Goal: Task Accomplishment & Management: Use online tool/utility

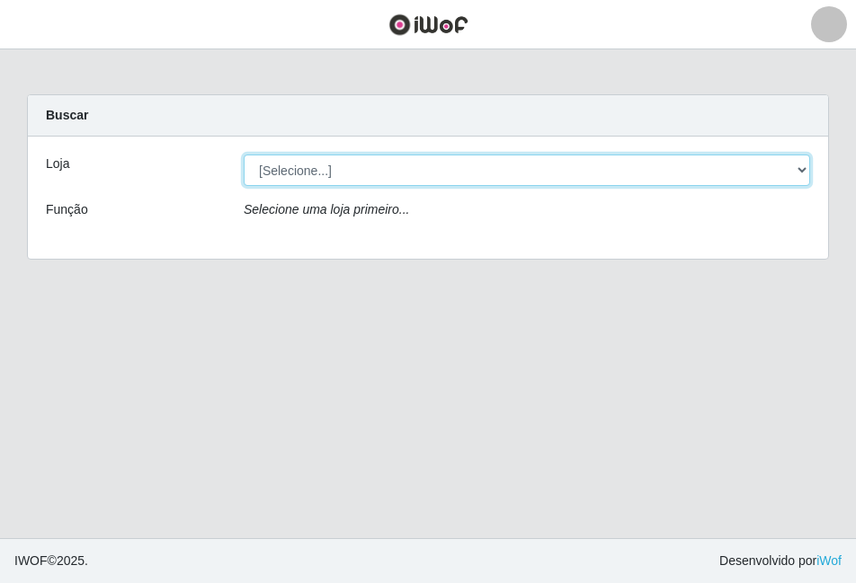
click at [796, 172] on select "[Selecione...] Atacado Vem - [STREET_ADDRESS]" at bounding box center [527, 170] width 566 height 31
select select "449"
click at [244, 155] on select "[Selecione...] Atacado Vem - [STREET_ADDRESS]" at bounding box center [527, 170] width 566 height 31
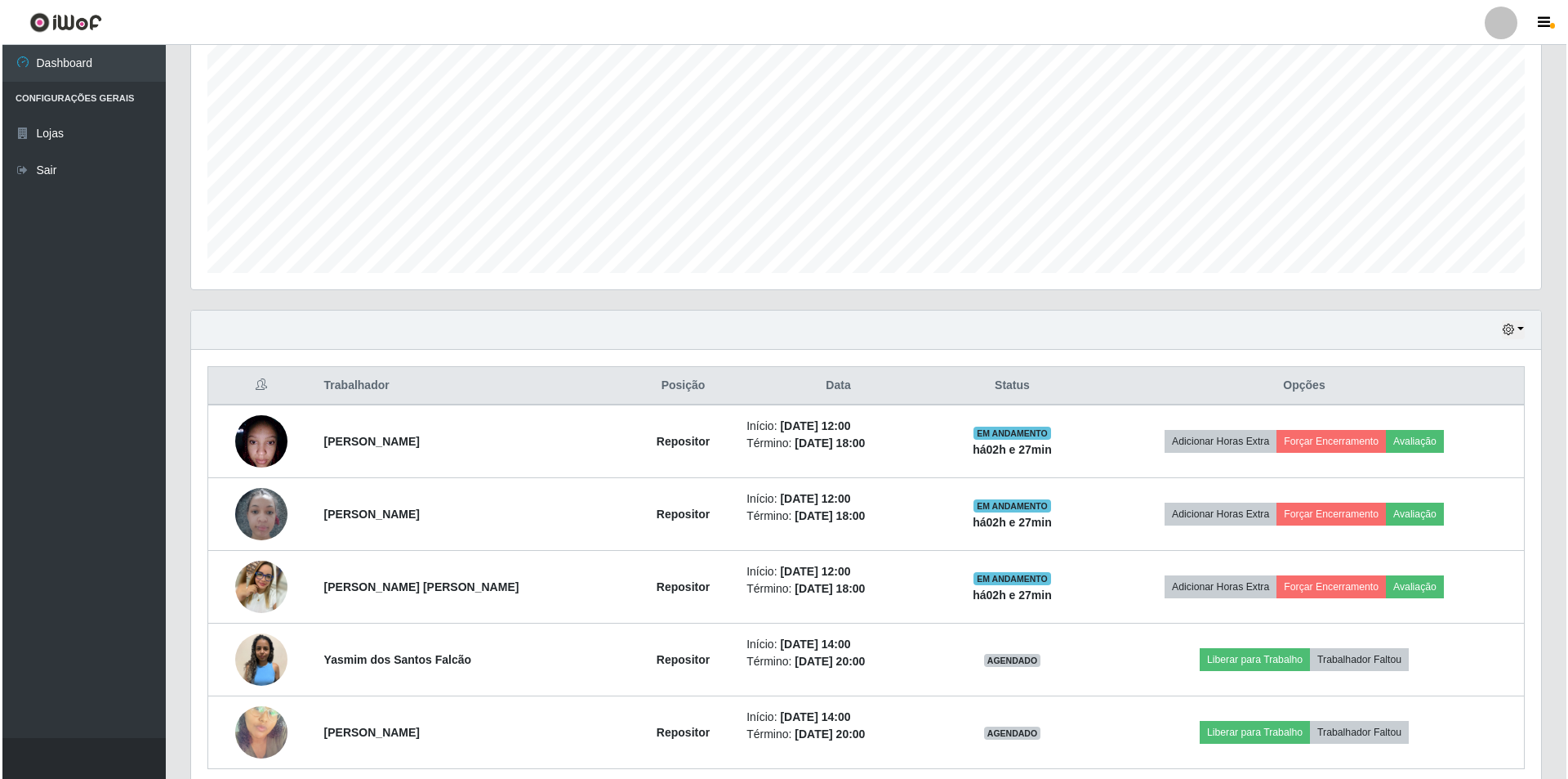
scroll to position [379, 0]
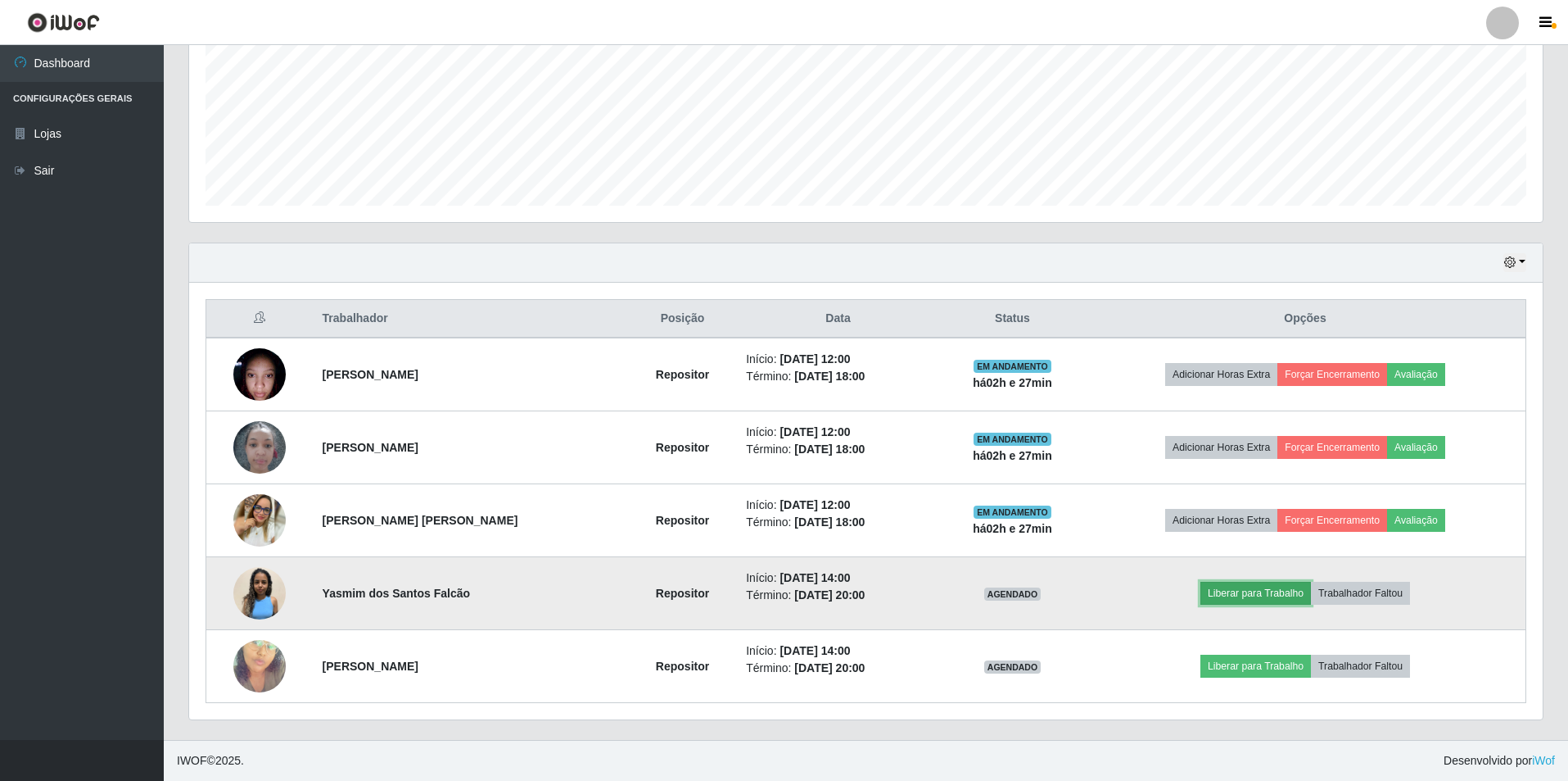
click at [779, 530] on button "Liberar para Trabalho" at bounding box center [1255, 592] width 110 height 23
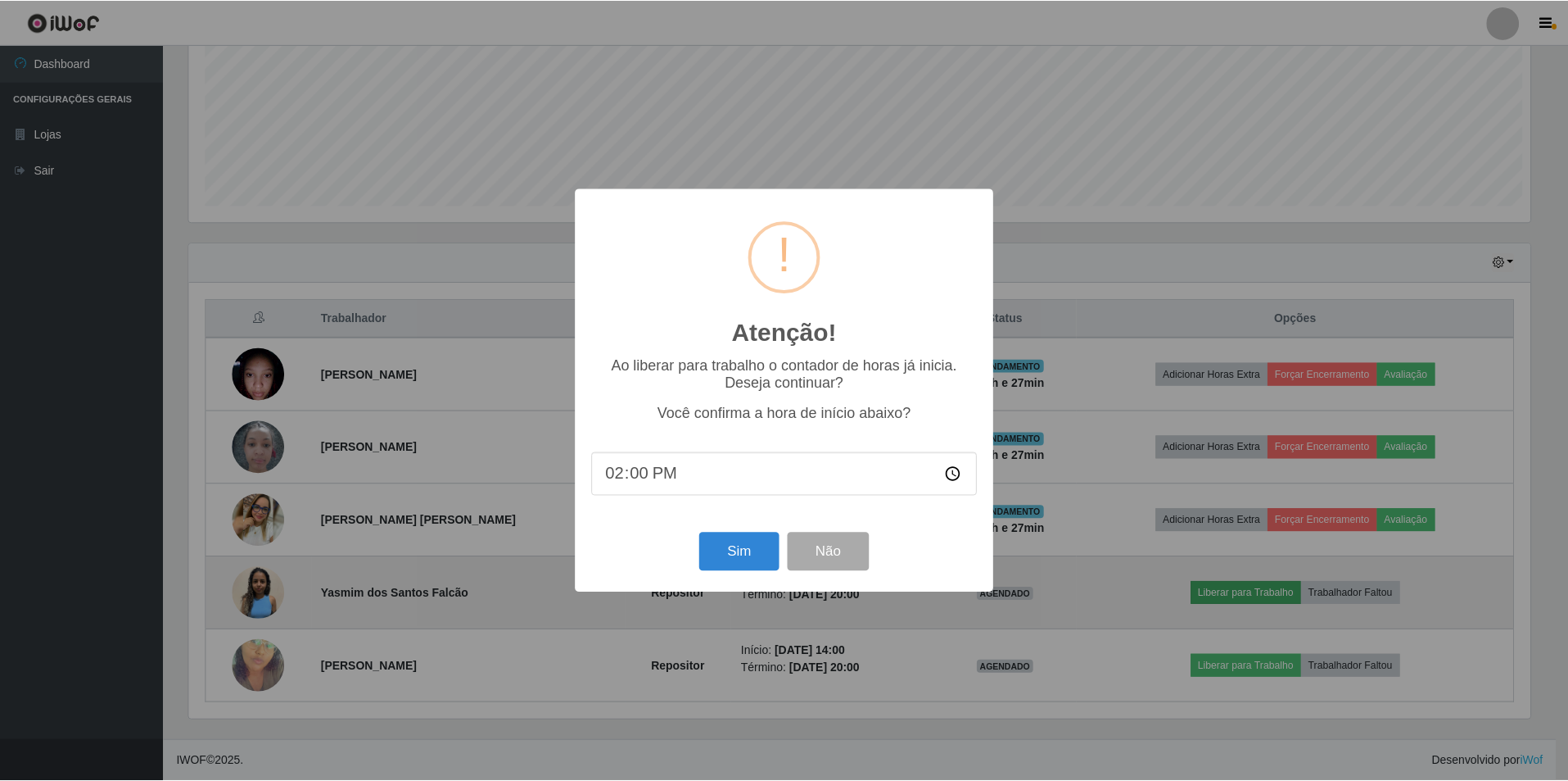
scroll to position [340, 1346]
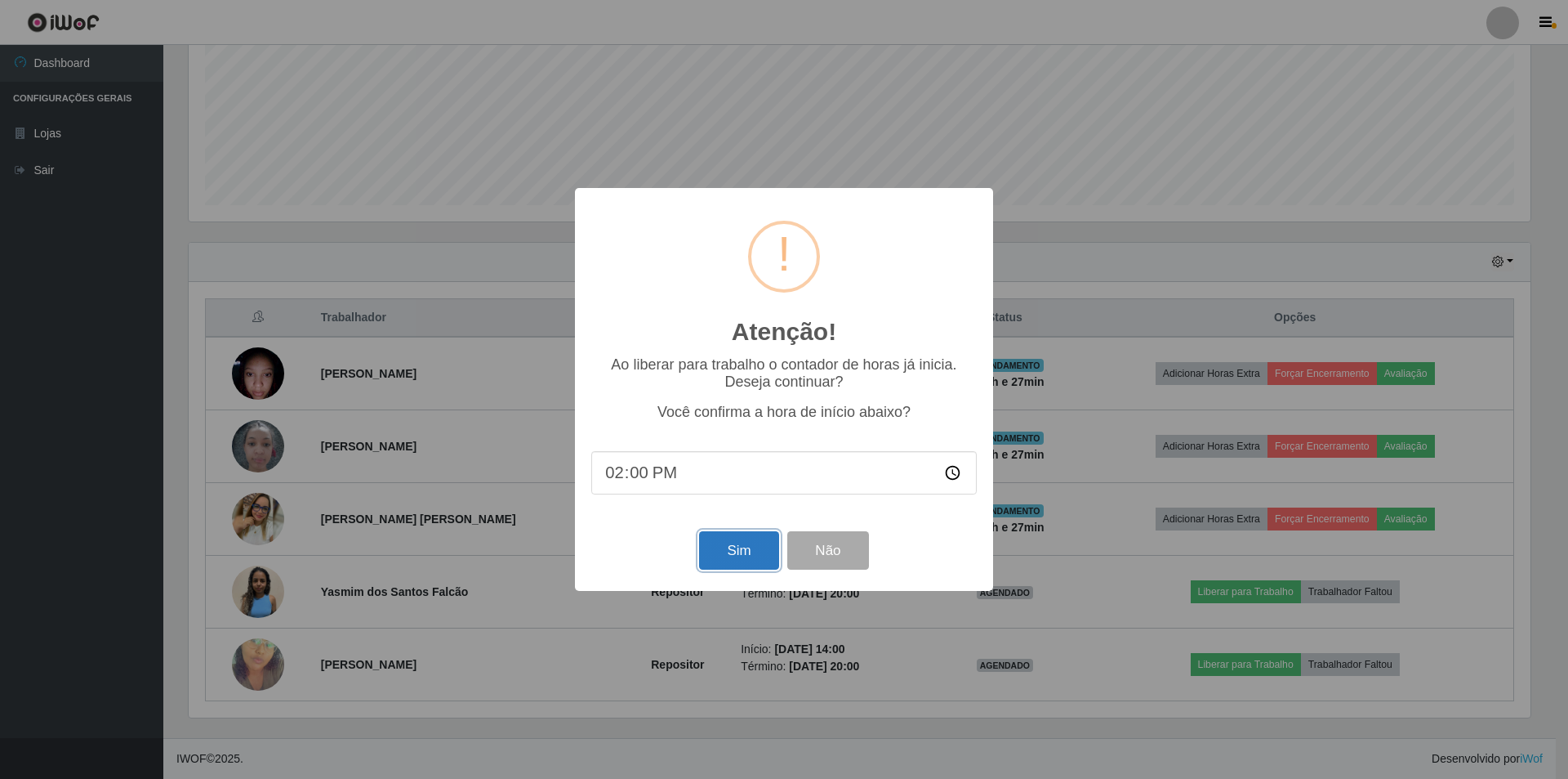
click at [721, 529] on button "Sim" at bounding box center [738, 550] width 79 height 38
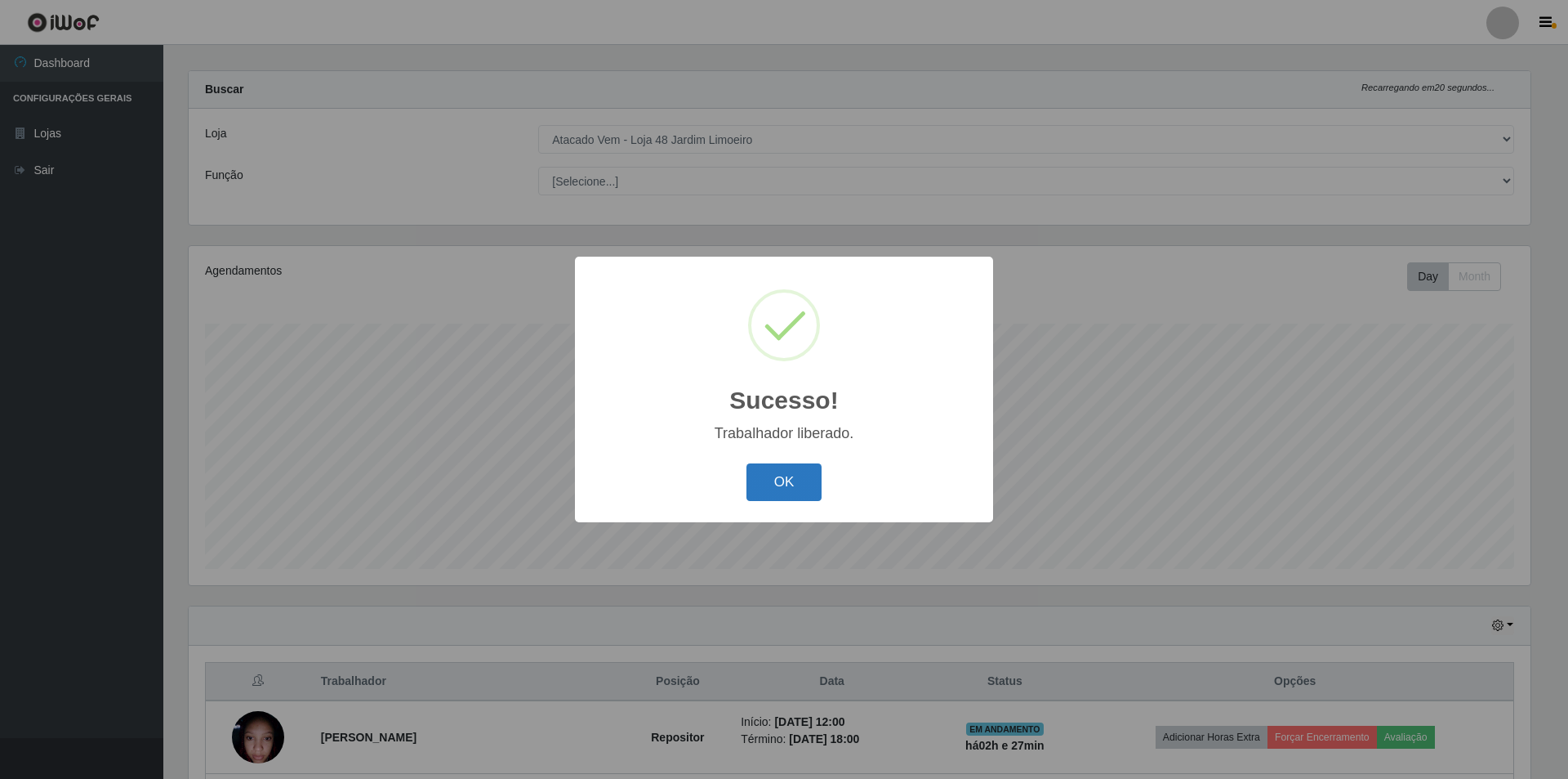
click at [777, 486] on button "OK" at bounding box center [785, 483] width 76 height 38
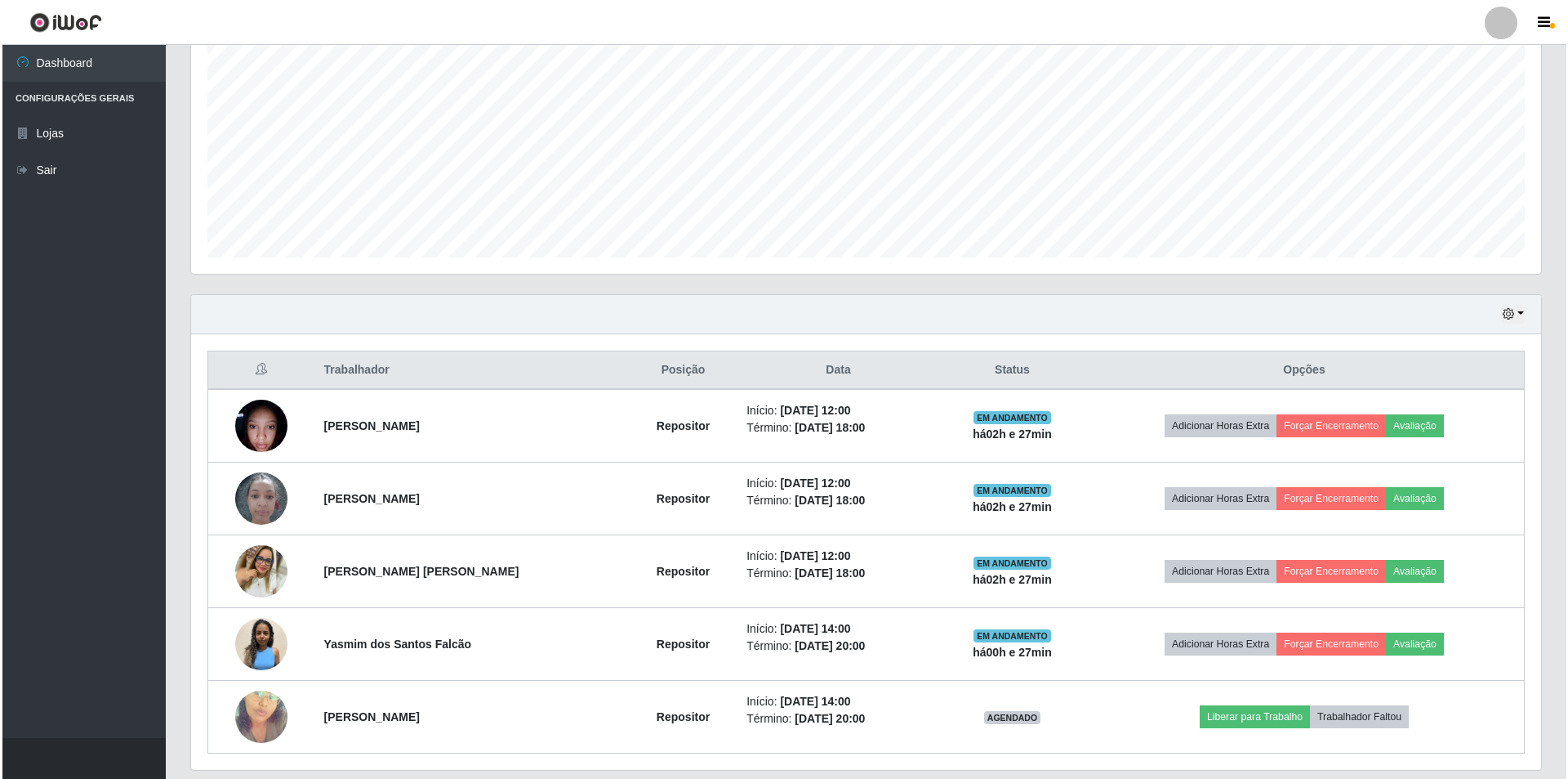
scroll to position [379, 0]
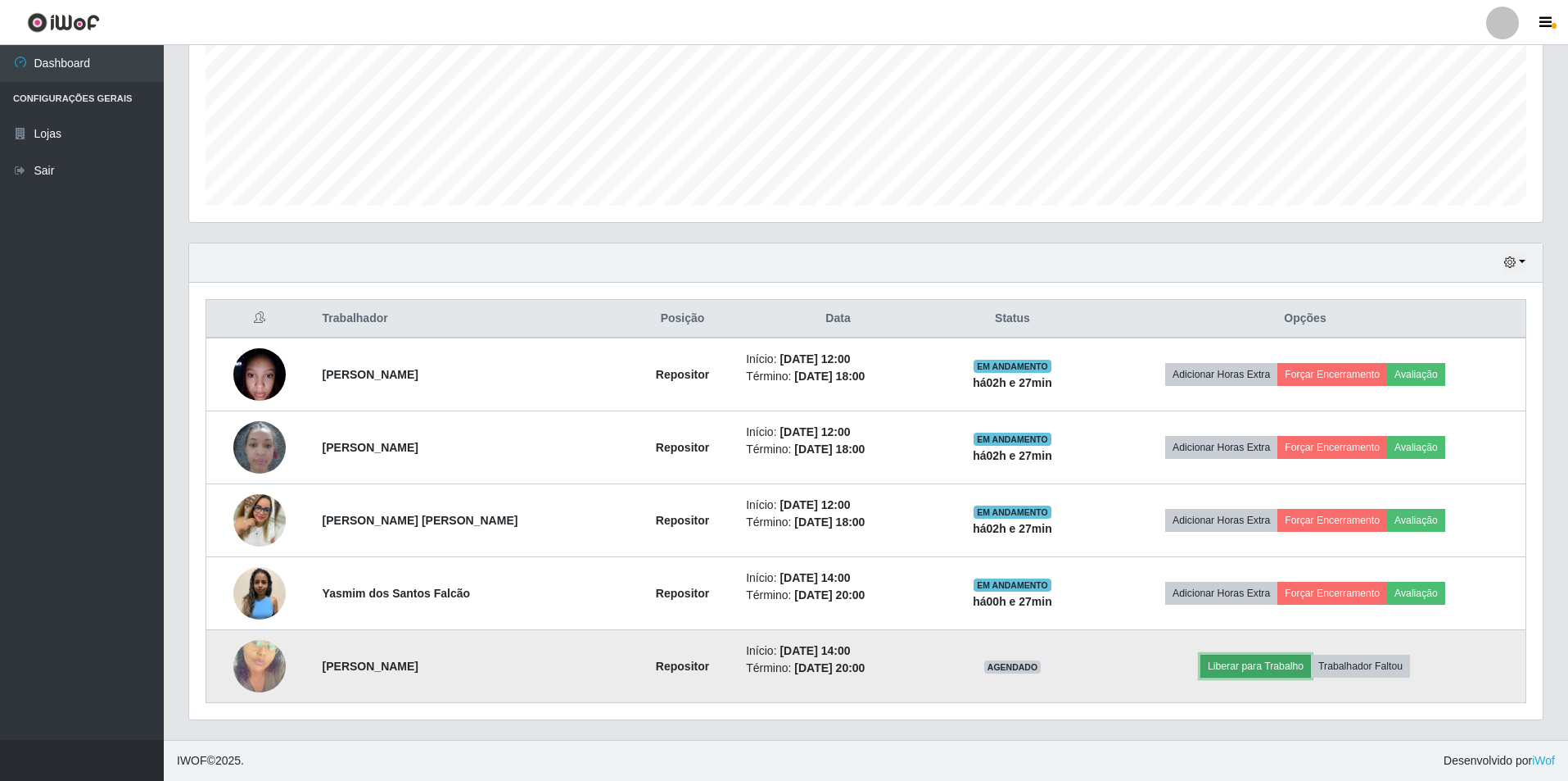
click at [779, 530] on button "Liberar para Trabalho" at bounding box center [1255, 665] width 110 height 23
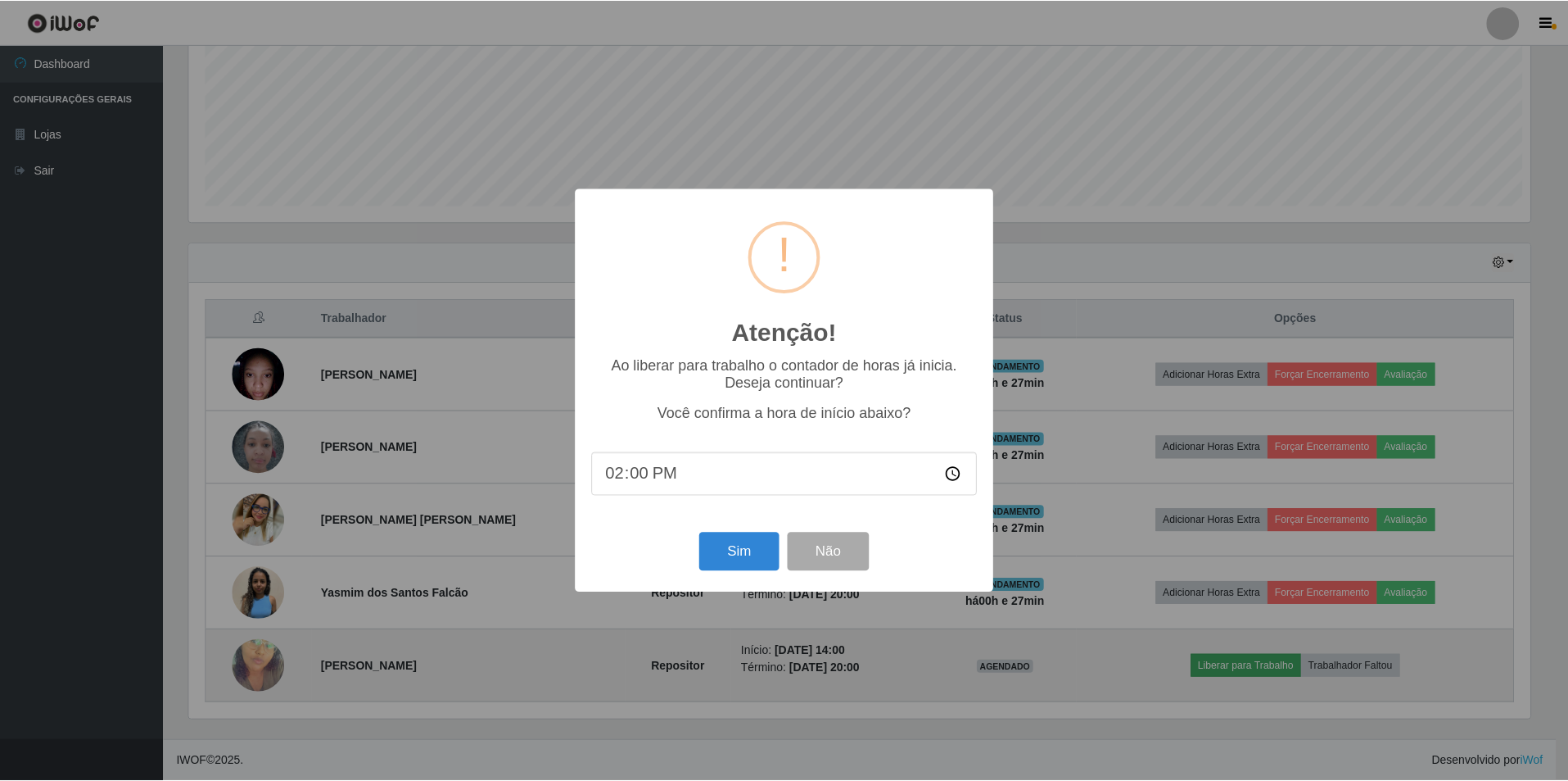
scroll to position [340, 1346]
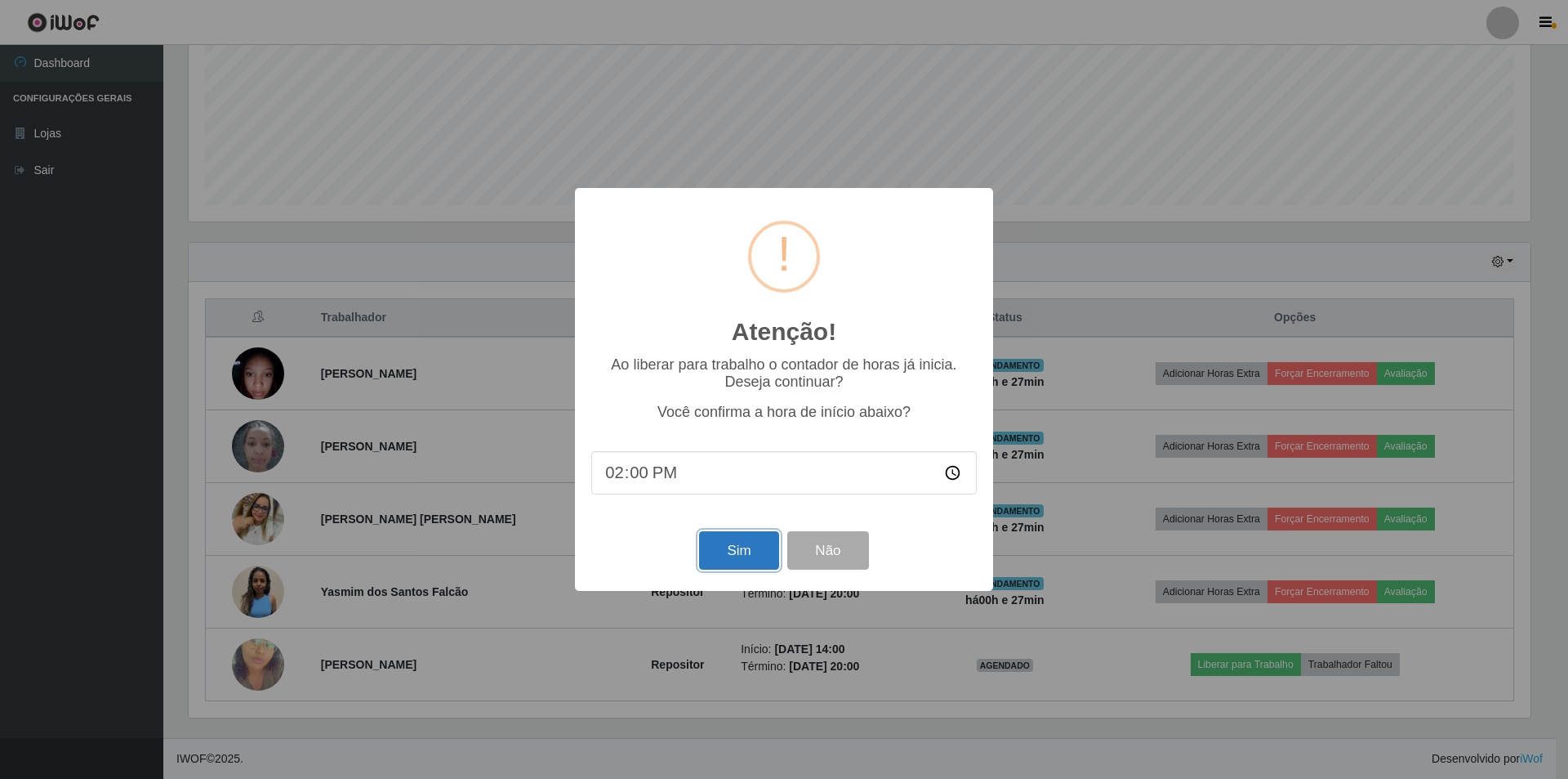
click at [725, 529] on button "Sim" at bounding box center [738, 550] width 79 height 38
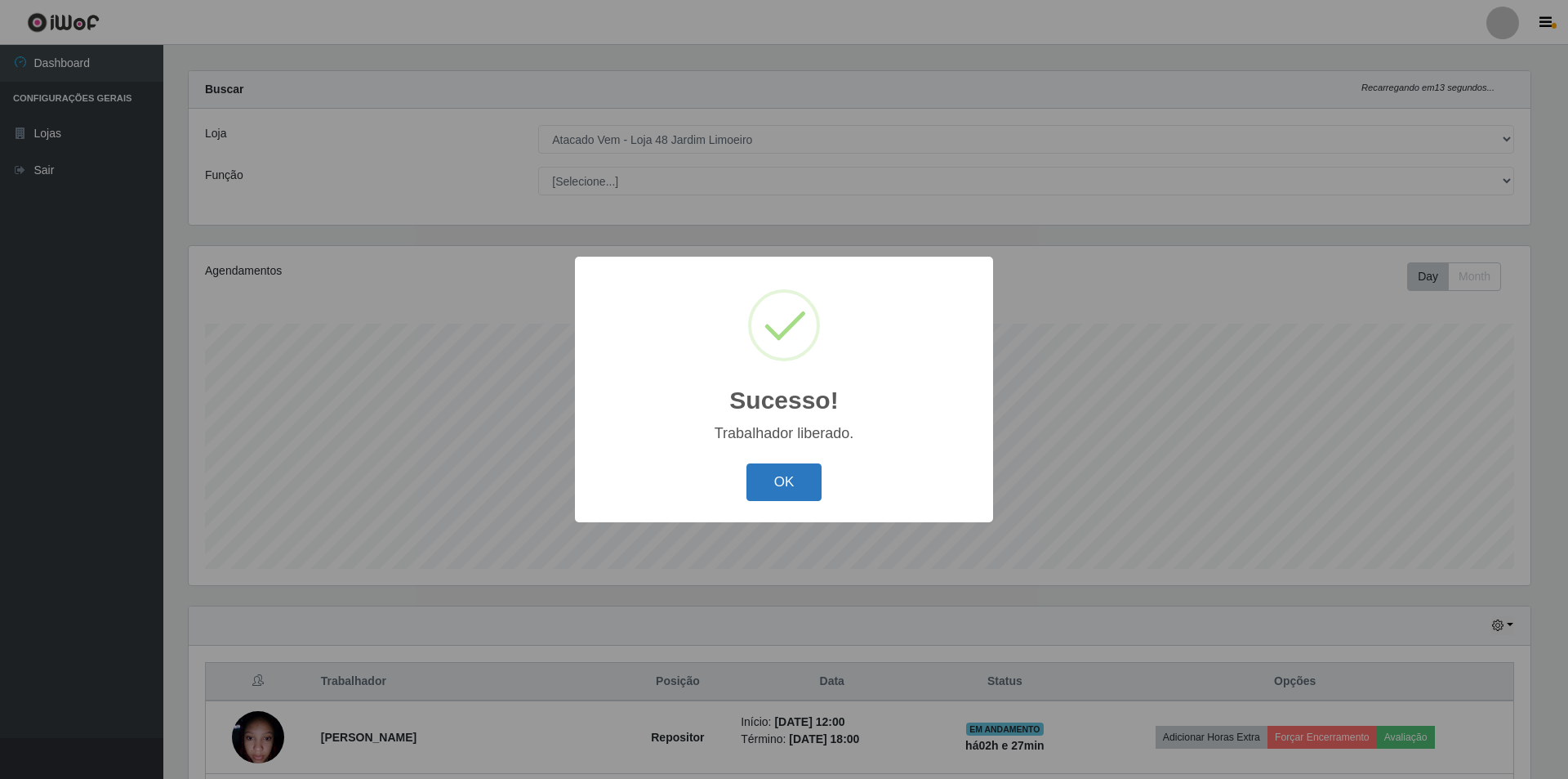
click at [758, 467] on button "OK" at bounding box center [785, 483] width 76 height 38
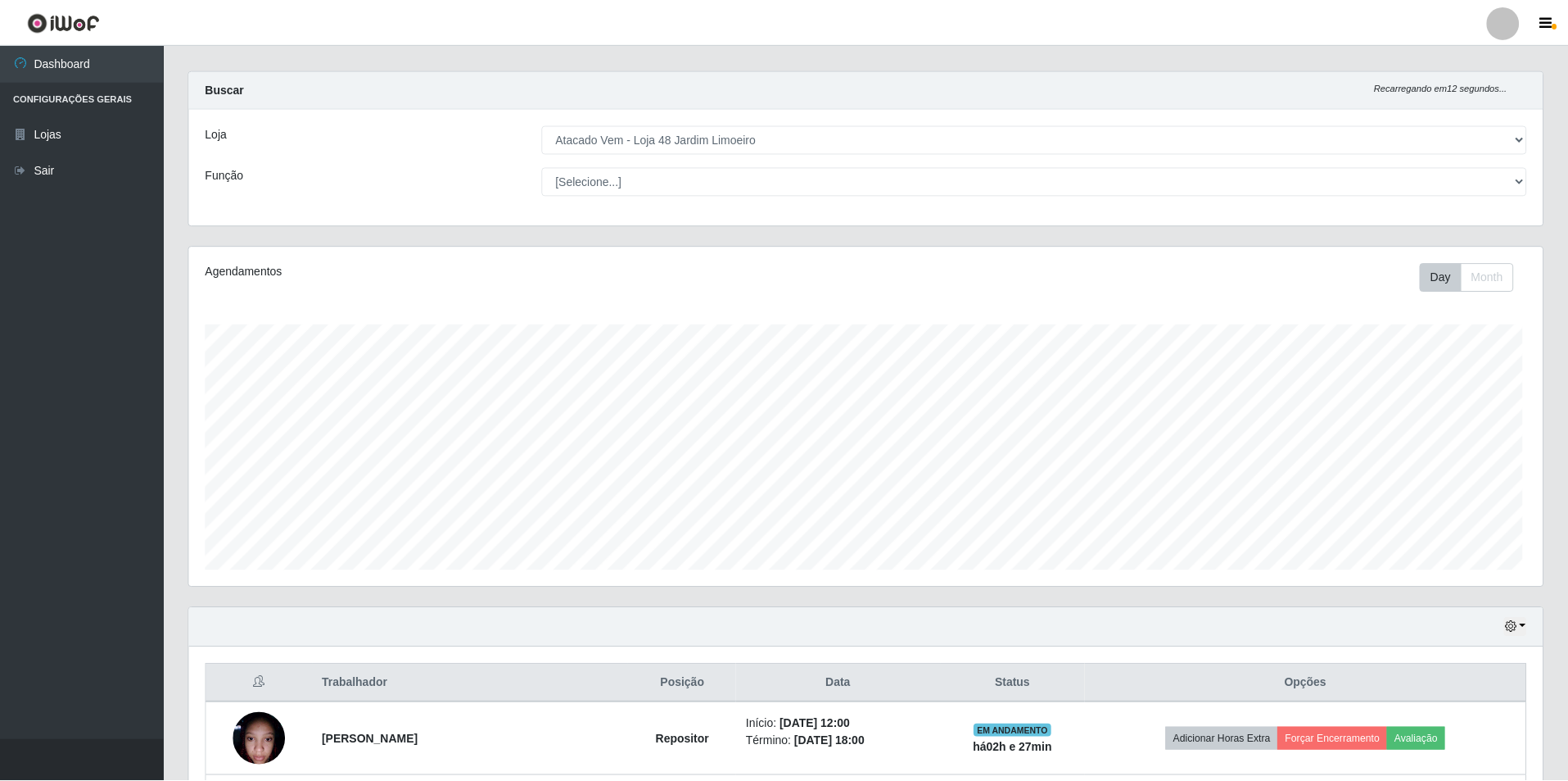
scroll to position [340, 1354]
